Goal: Find specific page/section: Find specific page/section

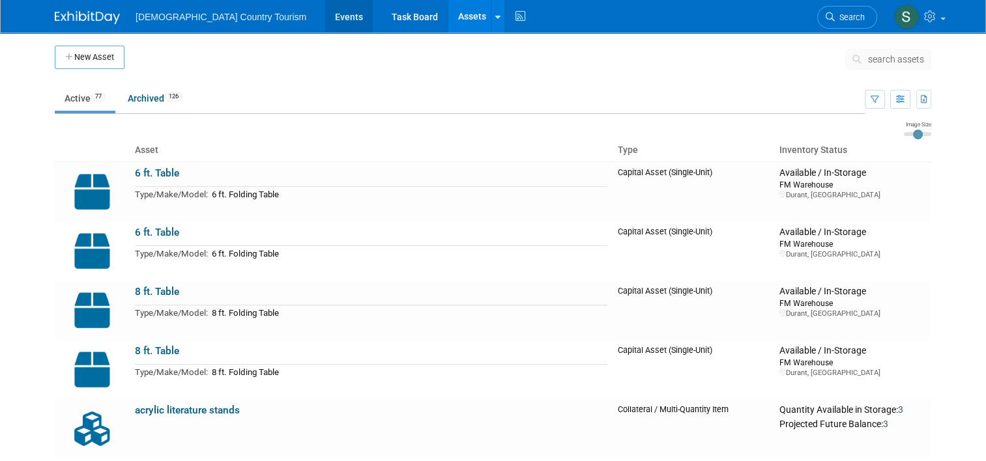
click at [325, 18] on link "Events" at bounding box center [349, 16] width 48 height 33
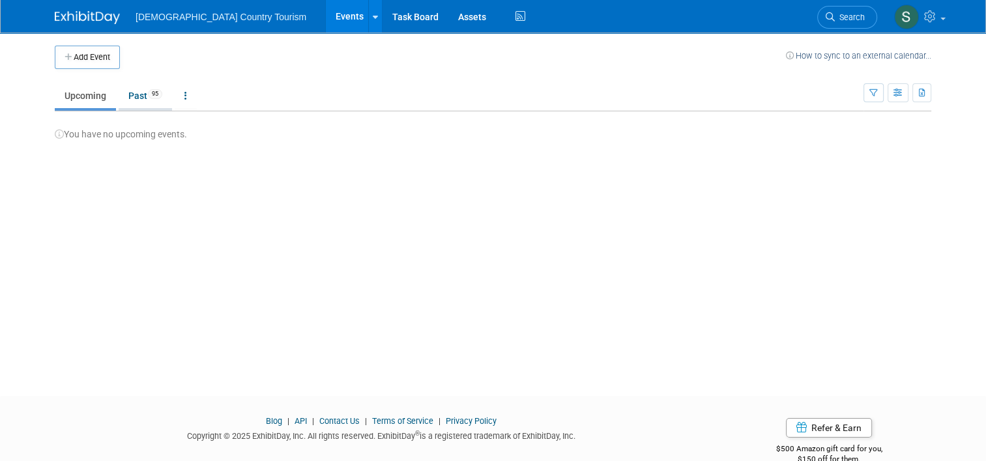
click at [130, 98] on link "Past 95" at bounding box center [145, 95] width 53 height 25
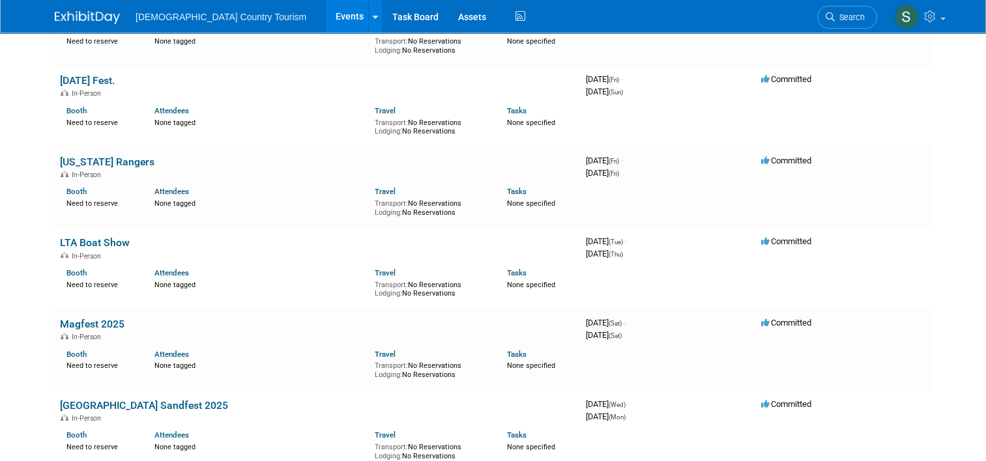
scroll to position [156, 0]
click at [109, 75] on td "labor Day Fest. In-Person Booth Need to reserve Attendees None tagged Travel Tr…" at bounding box center [318, 106] width 526 height 81
click at [115, 81] on link "[DATE] Fest." at bounding box center [87, 82] width 55 height 12
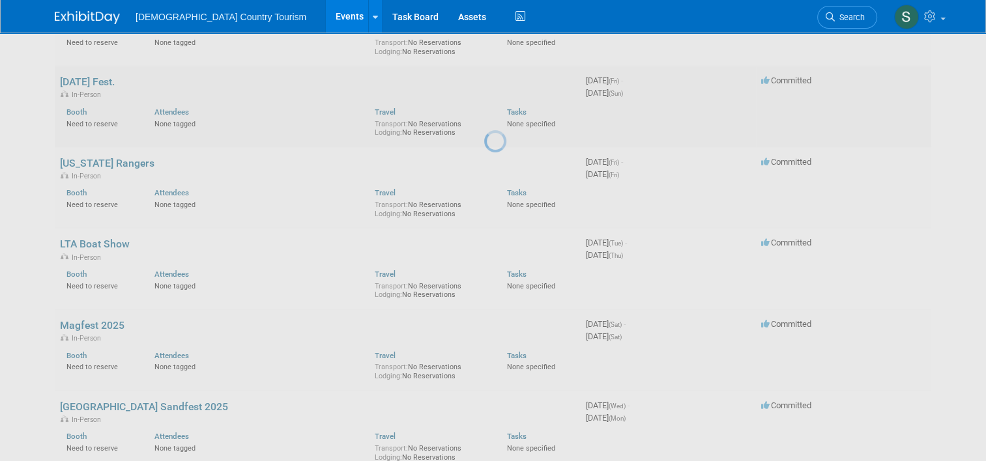
click at [484, 81] on div at bounding box center [493, 230] width 18 height 461
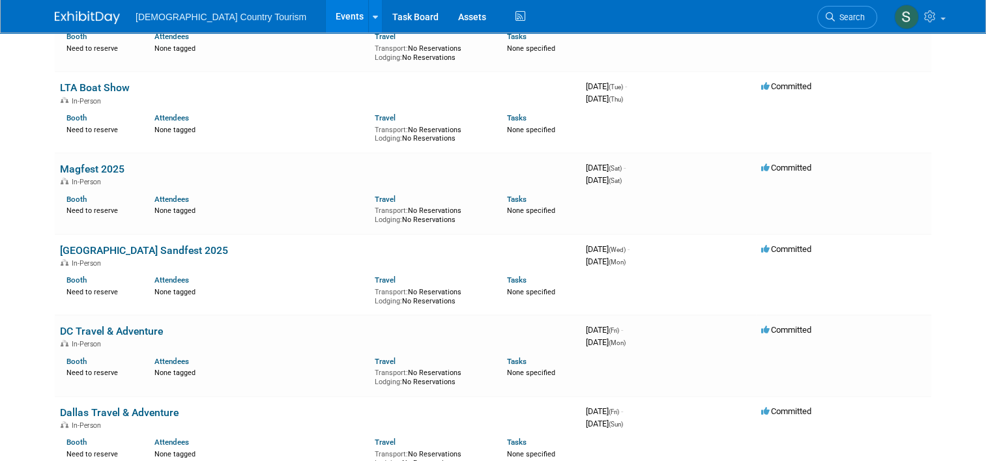
click at [63, 123] on td "LTA Boat Show In-Person Booth Need to reserve Attendees None tagged Travel Tran…" at bounding box center [318, 112] width 526 height 81
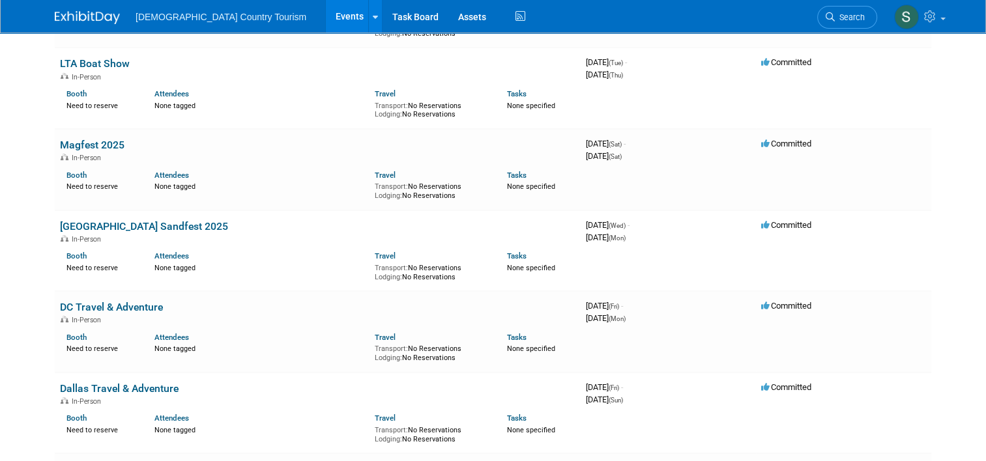
scroll to position [339, 0]
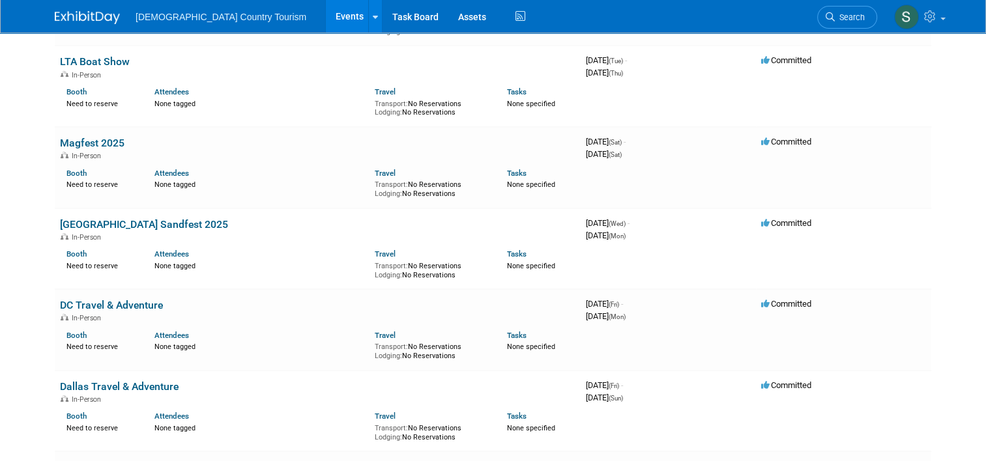
click at [63, 123] on td "LTA Boat Show In-Person Booth Need to reserve Attendees None tagged Travel Tran…" at bounding box center [318, 86] width 526 height 81
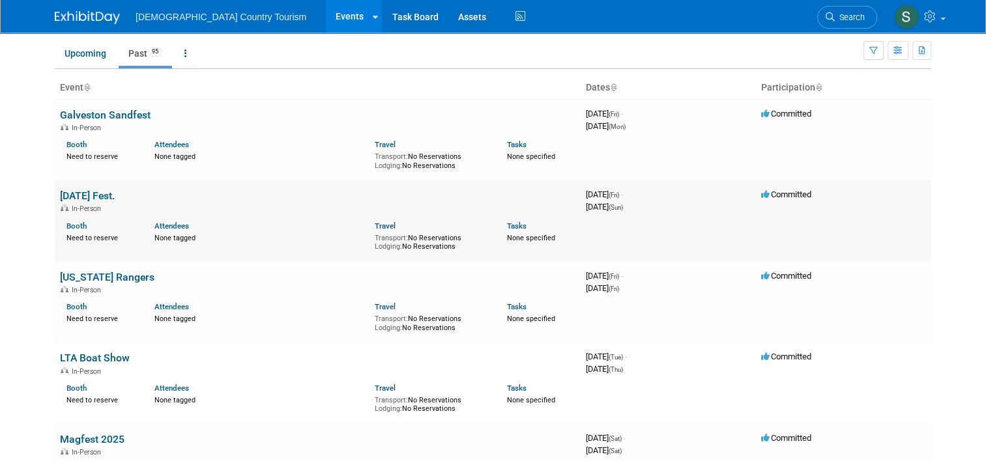
scroll to position [0, 0]
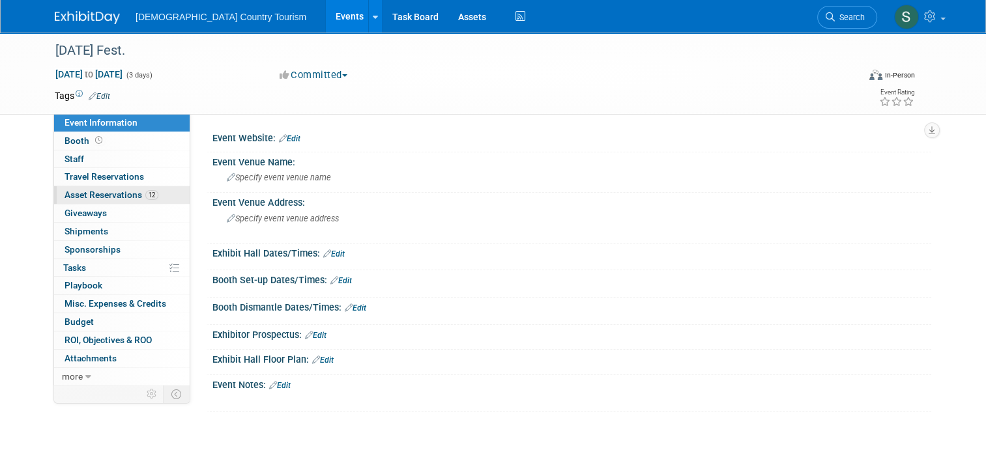
click at [134, 194] on span "Asset Reservations 12" at bounding box center [112, 195] width 94 height 10
